Goal: Register for event/course

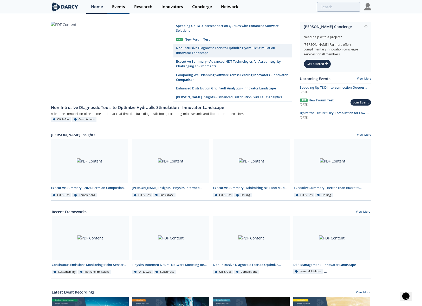
click at [119, 9] on link "Events" at bounding box center [118, 7] width 22 height 14
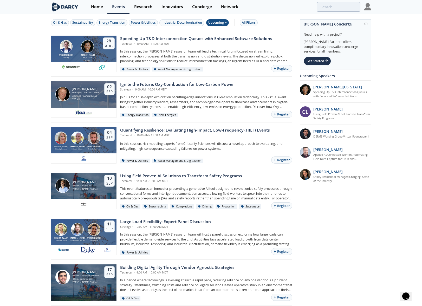
click at [215, 25] on div "Upcoming" at bounding box center [217, 22] width 23 height 7
click at [219, 31] on div "Upcoming" at bounding box center [224, 31] width 32 height 8
click at [221, 27] on div "Oil & Gas Sustainability Energy Transition Power & Utilities Industrial Decarbo…" at bounding box center [171, 23] width 241 height 16
click at [216, 21] on div "Upcoming" at bounding box center [217, 22] width 23 height 7
click at [216, 38] on div "Past" at bounding box center [224, 40] width 32 height 8
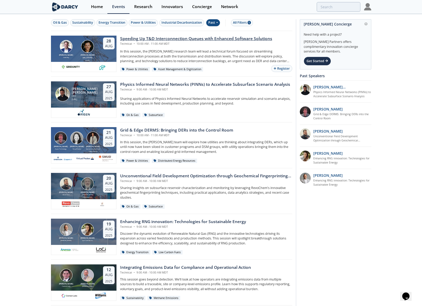
click at [172, 43] on div "Technical • 10:00 AM - 11:00 AM MDT" at bounding box center [196, 44] width 152 height 4
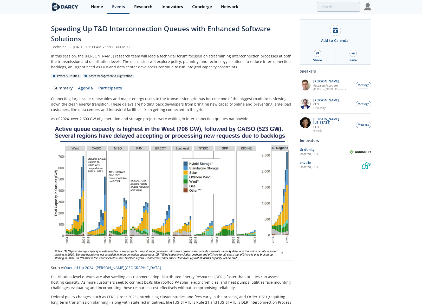
click at [117, 6] on div "Events" at bounding box center [118, 7] width 13 height 4
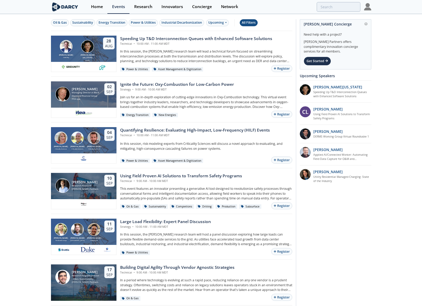
click at [244, 23] on div "All Filters" at bounding box center [249, 22] width 14 height 5
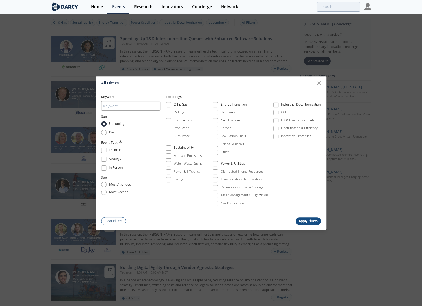
click at [117, 132] on li "Past" at bounding box center [130, 134] width 59 height 9
click at [111, 131] on span "Past" at bounding box center [112, 132] width 7 height 5
click at [107, 131] on input "Past" at bounding box center [103, 132] width 5 height 5
radio input "true"
click at [314, 220] on button "Apply Filters" at bounding box center [308, 221] width 25 height 8
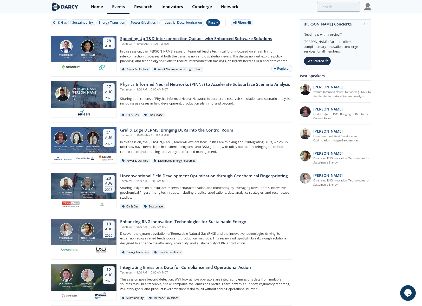
click at [154, 41] on div "Speeding Up T&D Interconnection Queues with Enhanced Software Solutions" at bounding box center [196, 39] width 152 height 6
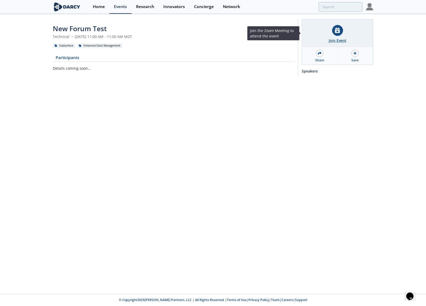
click at [350, 34] on div "Join Event" at bounding box center [337, 34] width 71 height 28
